Goal: Find specific page/section: Find specific page/section

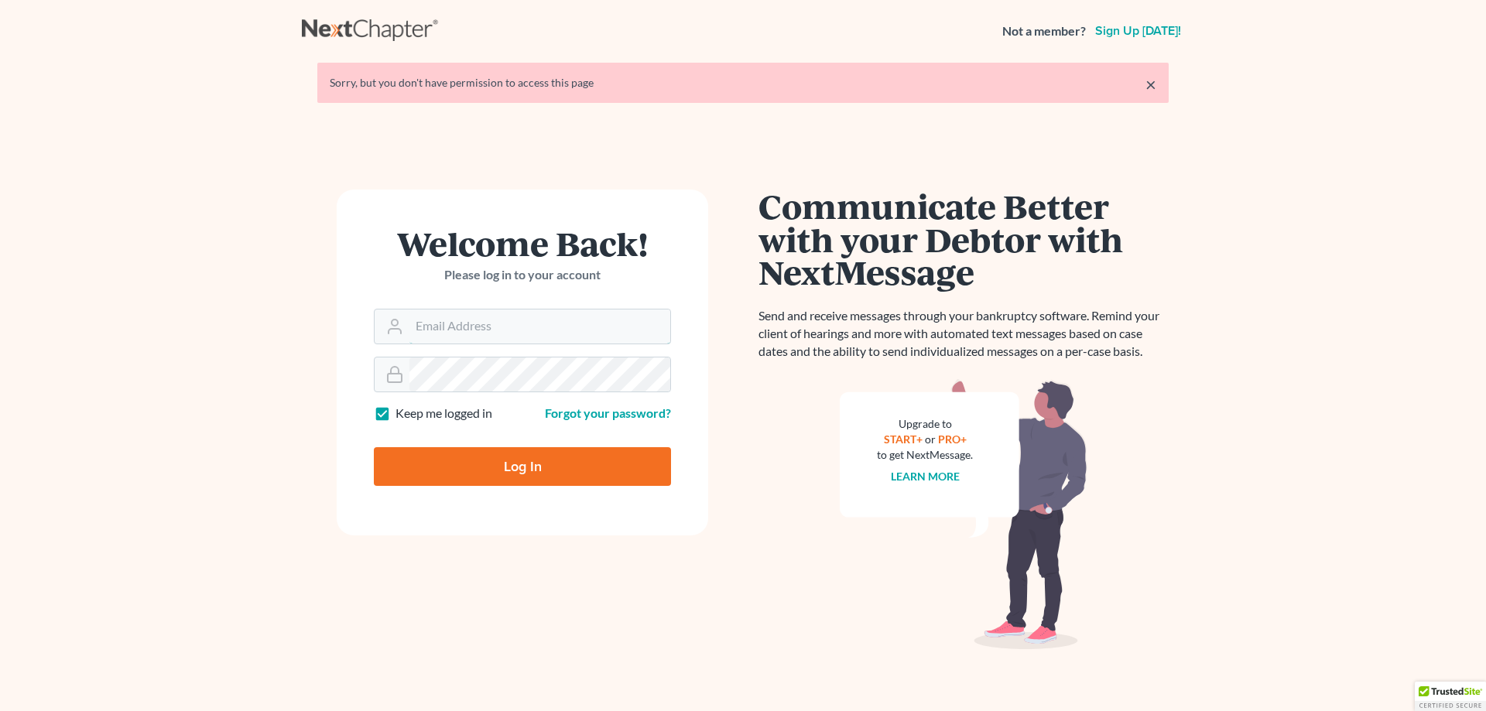
type input "[EMAIL_ADDRESS][DOMAIN_NAME]"
click at [505, 464] on input "Log In" at bounding box center [522, 466] width 297 height 39
type input "Thinking..."
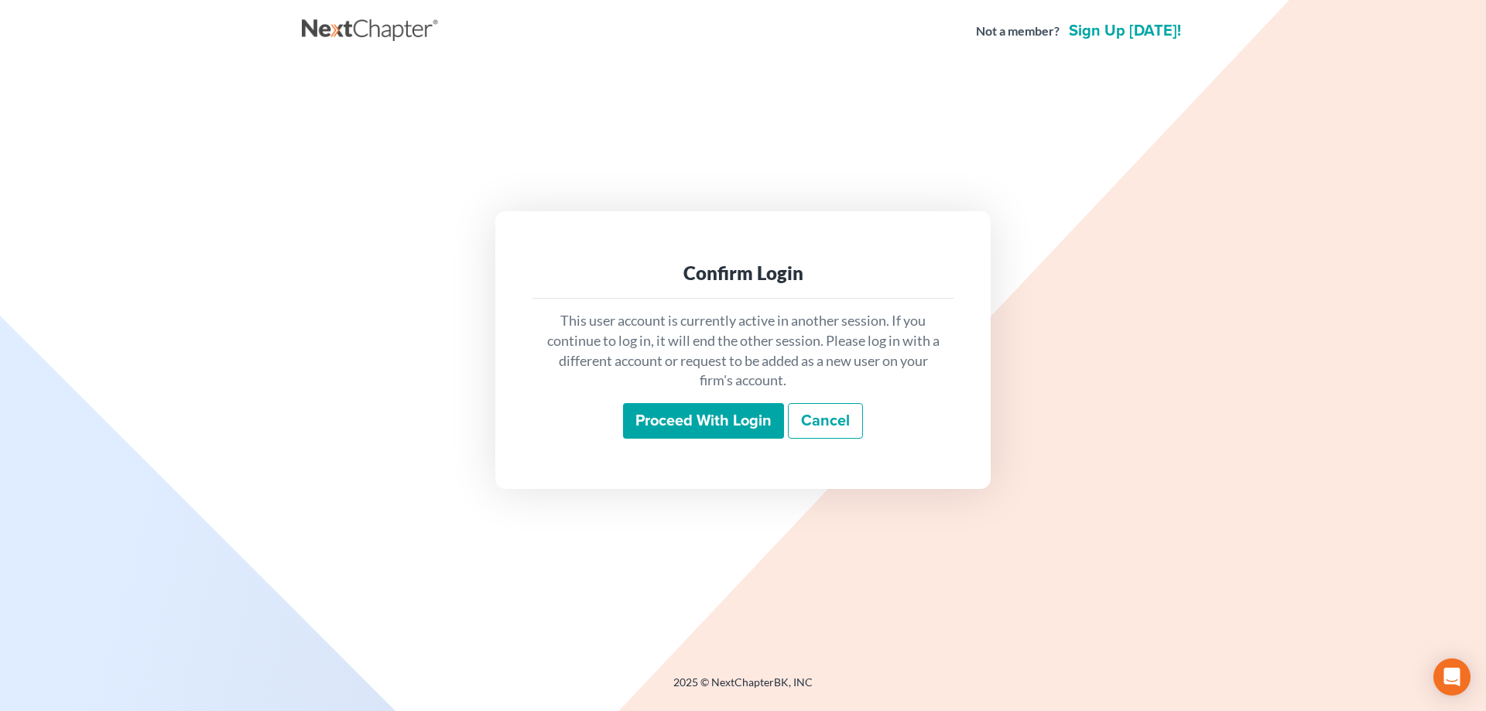
click at [681, 416] on input "Proceed with login" at bounding box center [703, 421] width 161 height 36
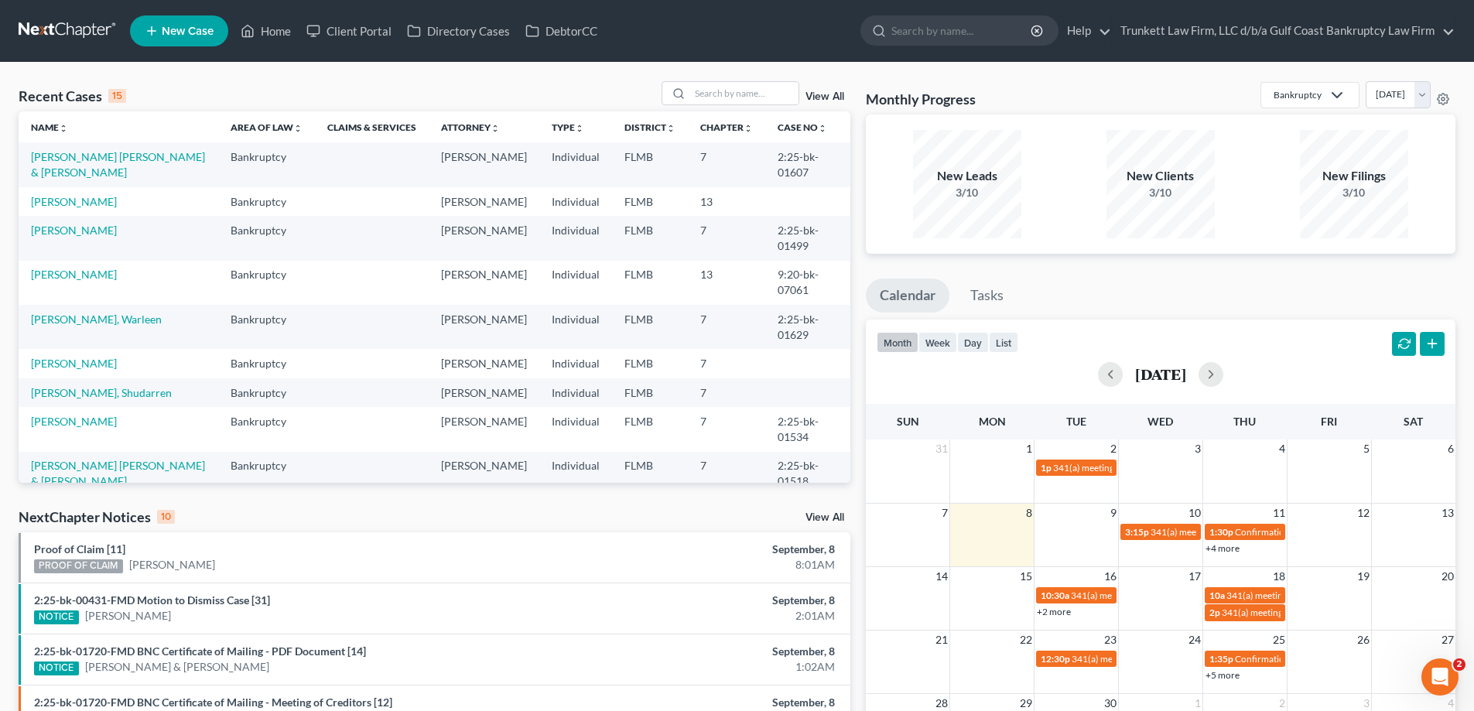
click at [722, 80] on div "Recent Cases 15 View All Name unfold_more expand_more expand_less Area of Law u…" at bounding box center [737, 574] width 1474 height 1023
click at [718, 96] on input "search" at bounding box center [744, 93] width 108 height 22
type input "kelly"
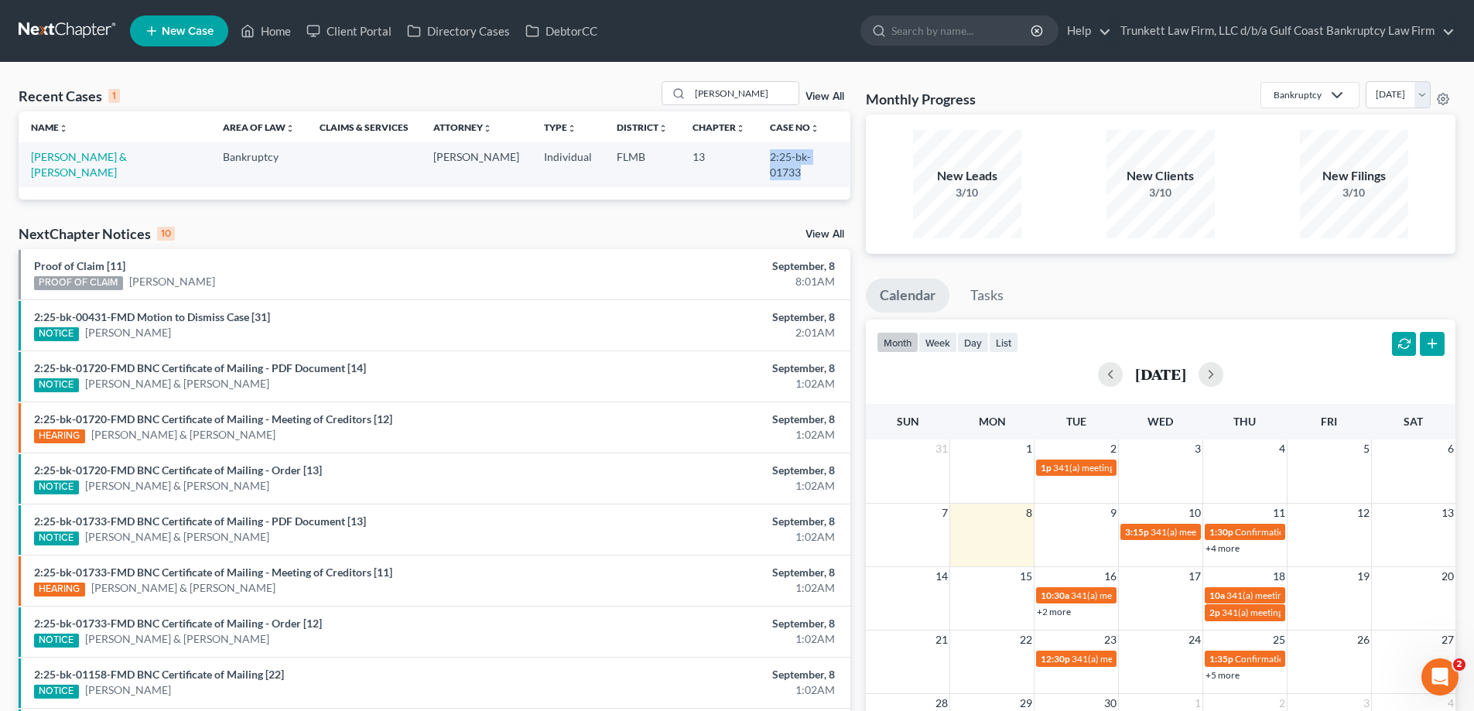
drag, startPoint x: 741, startPoint y: 160, endPoint x: 838, endPoint y: 159, distance: 96.8
click at [838, 159] on tr "Kelly, Jessica & Billy Bankruptcy Joseph Trunkett Individual FLMB 13 2:25-bk-01…" at bounding box center [435, 164] width 832 height 44
copy tr "2:25-bk-01733"
